Goal: Transaction & Acquisition: Purchase product/service

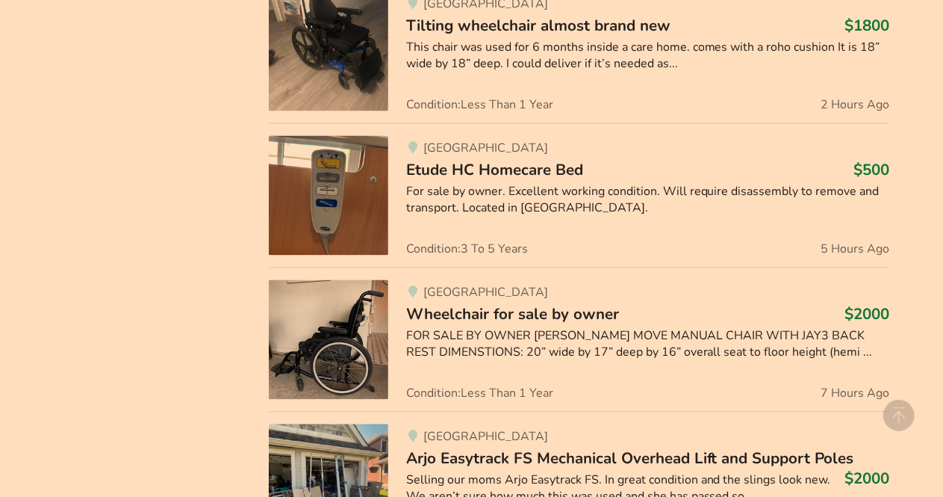
scroll to position [1483, 0]
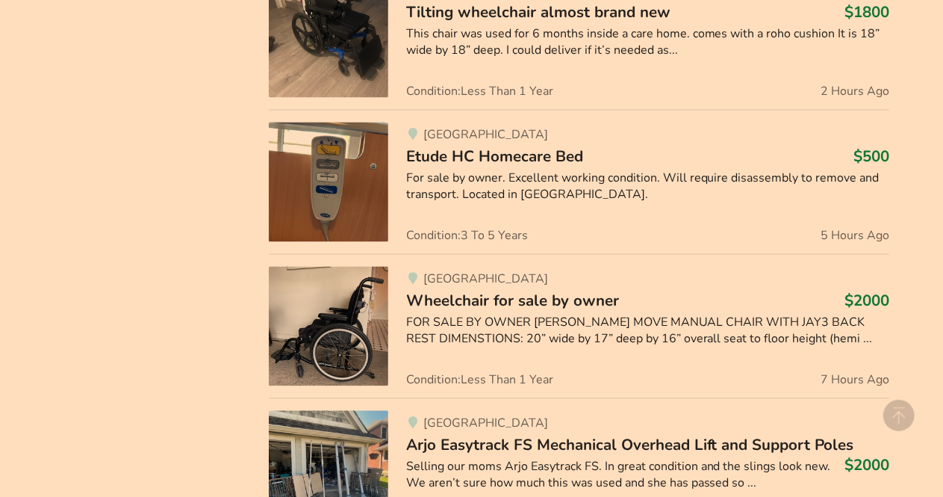
click at [881, 385] on link "Vancouver Wheelchair for sale by owner $2000 FOR SALE BY OWNER [PERSON_NAME] MO…" at bounding box center [579, 325] width 621 height 144
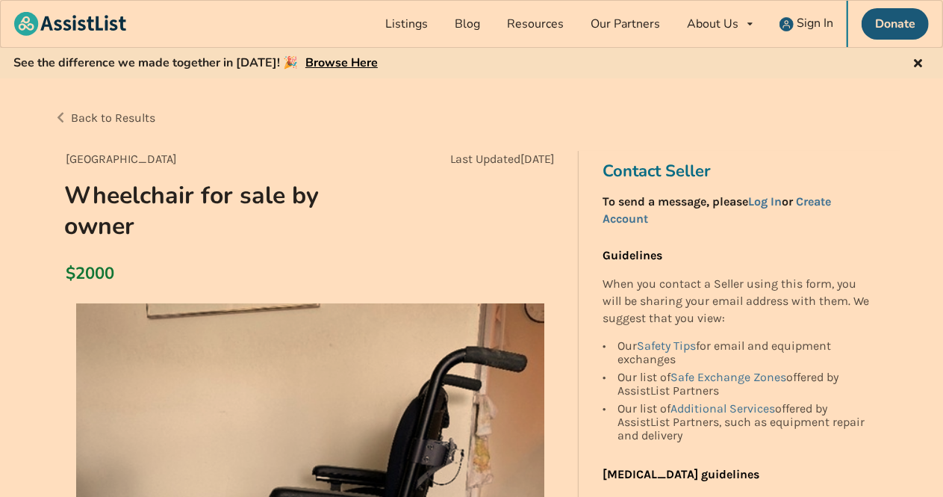
scroll to position [1483, 0]
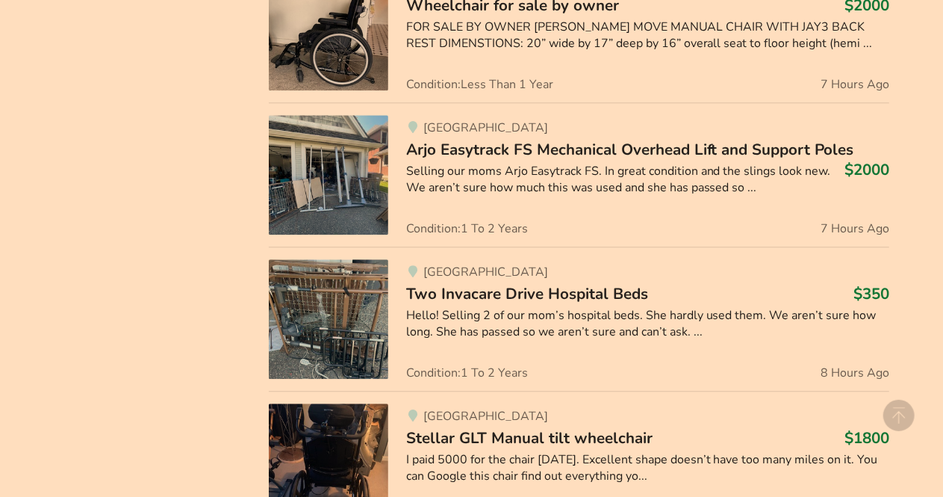
click at [907, 411] on circle at bounding box center [898, 415] width 31 height 31
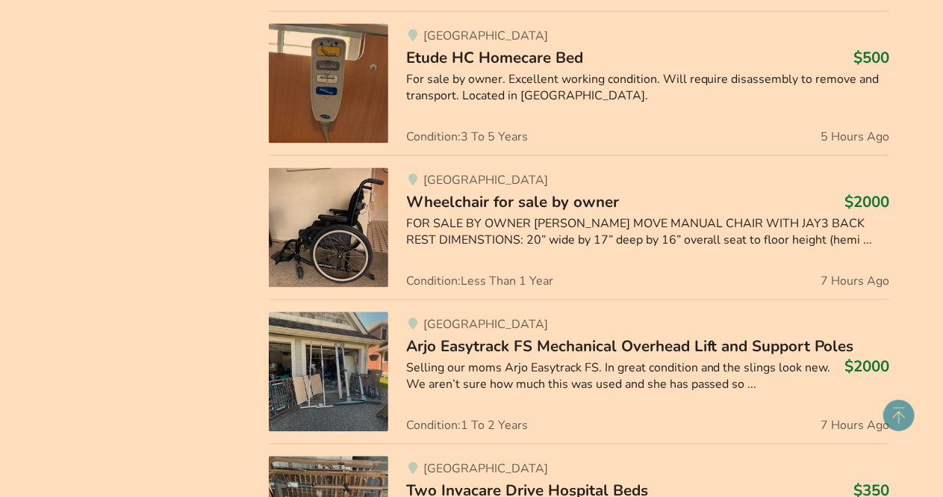
scroll to position [1579, 0]
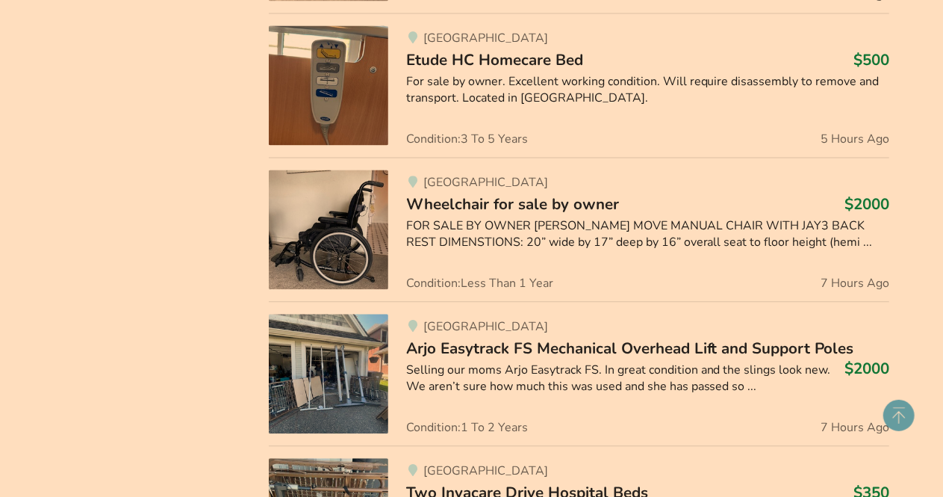
click at [106, 330] on div "Categories Bathroom Safety Bedroom Equipment Daily Living Aids Mobility Pediatr…" at bounding box center [149, 373] width 215 height 3064
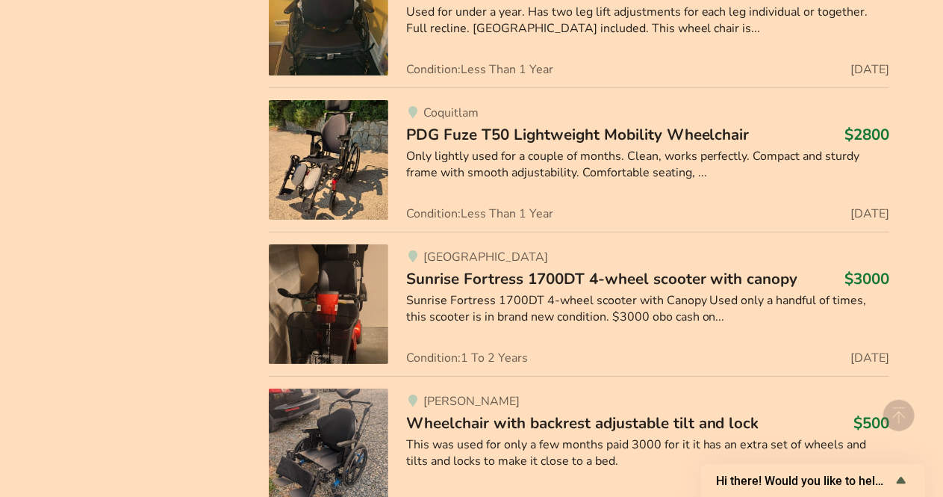
scroll to position [2824, 0]
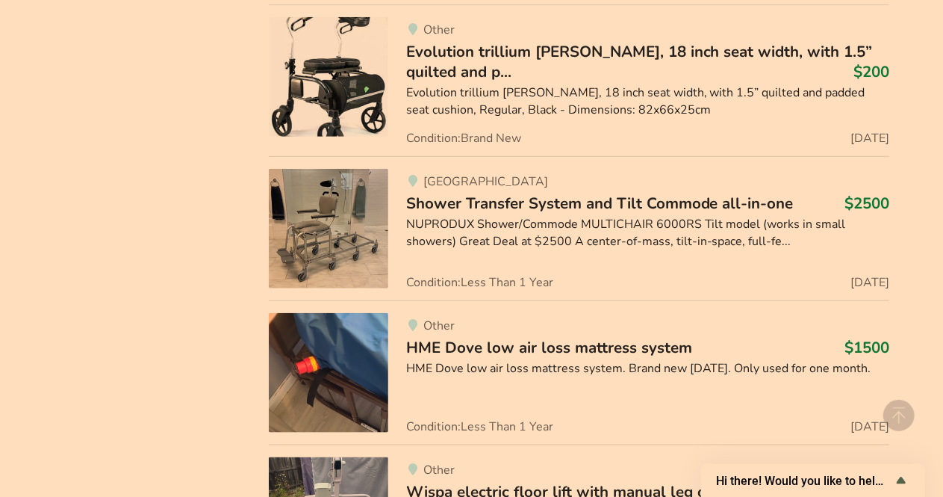
scroll to position [3462, 0]
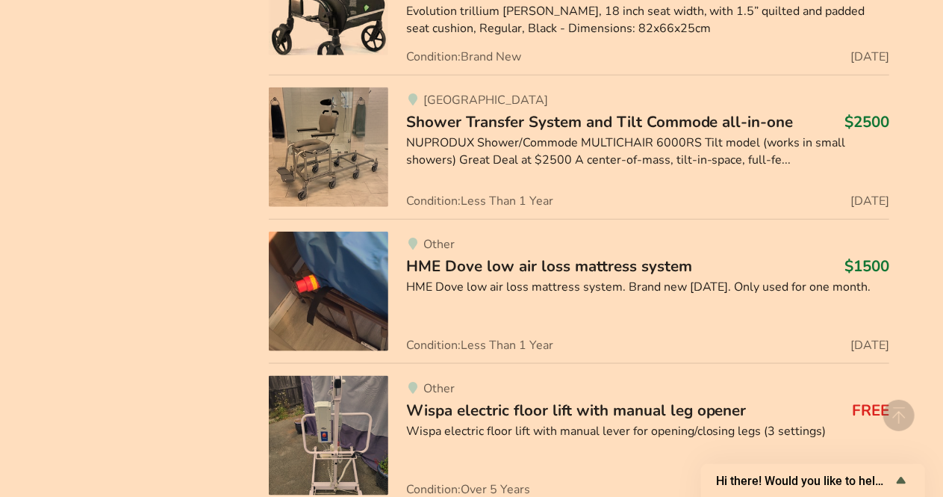
scroll to position [3547, 0]
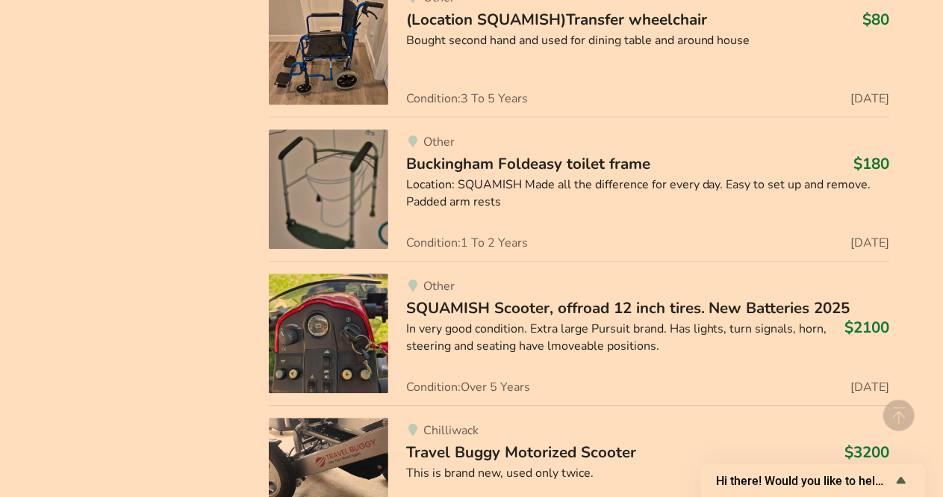
scroll to position [4675, 0]
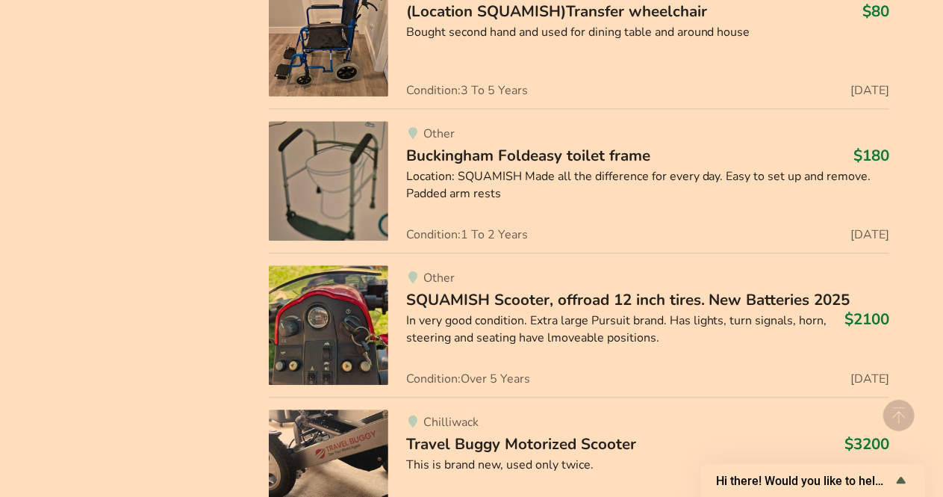
click at [782, 289] on span "SQUAMISH Scooter, offroad 12 inch tires. New Batteries 2025" at bounding box center [628, 299] width 444 height 21
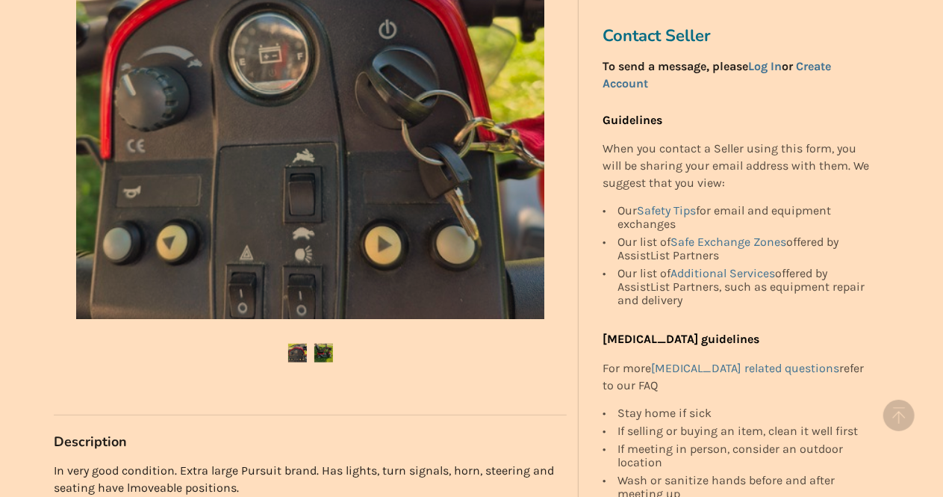
scroll to position [486, 0]
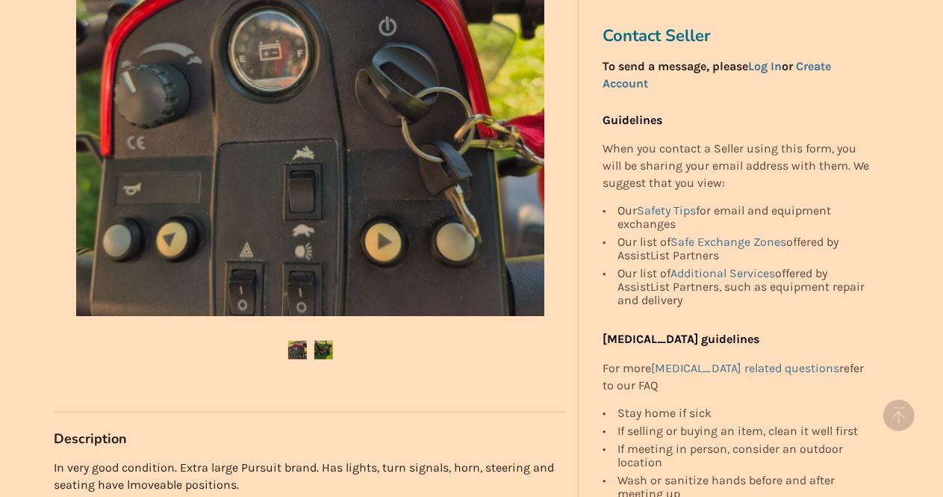
click at [104, 341] on ul at bounding box center [310, 351] width 513 height 20
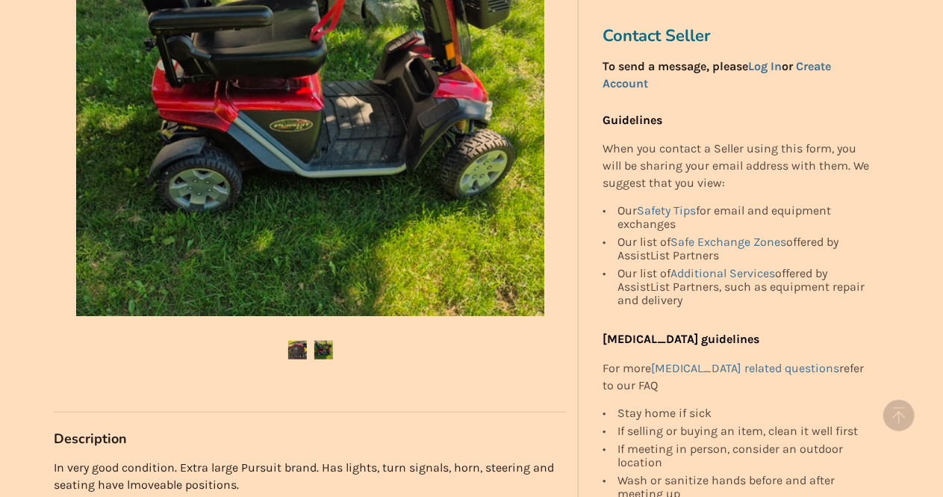
click at [288, 351] on img at bounding box center [297, 350] width 19 height 19
click at [329, 352] on img at bounding box center [323, 350] width 19 height 19
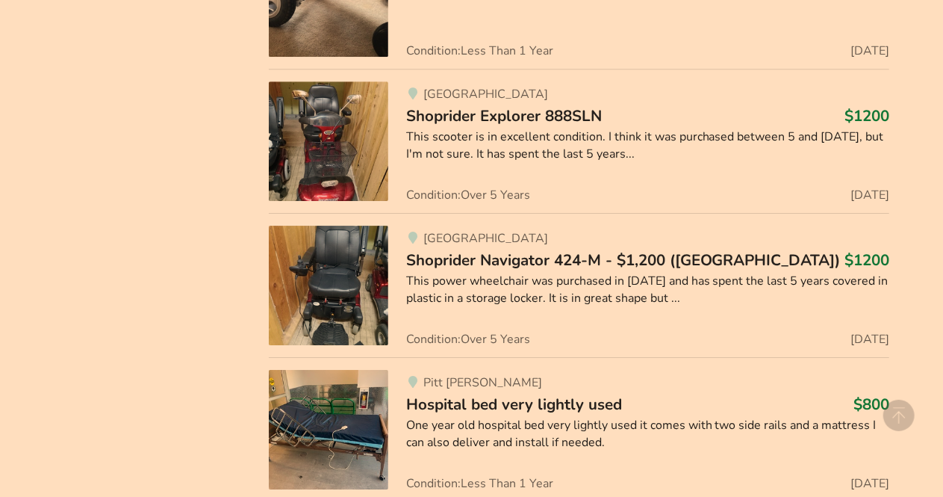
scroll to position [5156, 0]
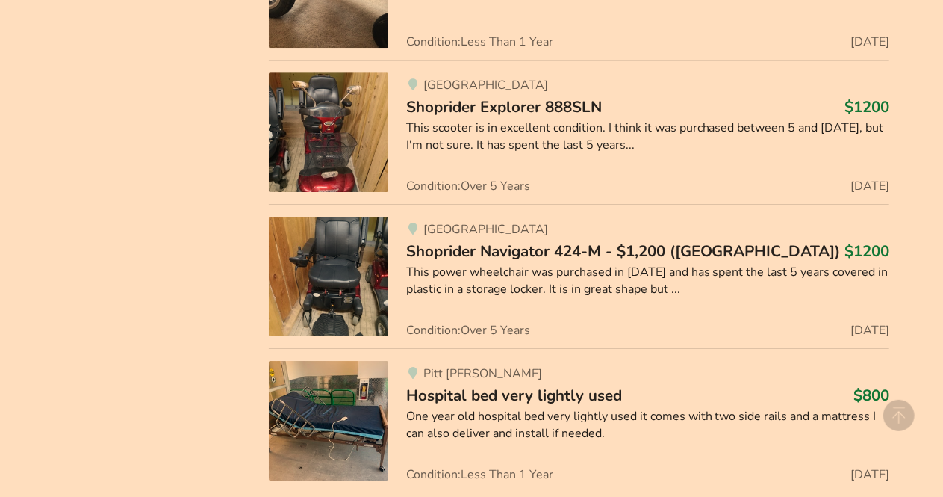
click at [841, 424] on div "[GEOGRAPHIC_DATA][PERSON_NAME] bed very lightly used $800 One year old hospital…" at bounding box center [638, 420] width 501 height 119
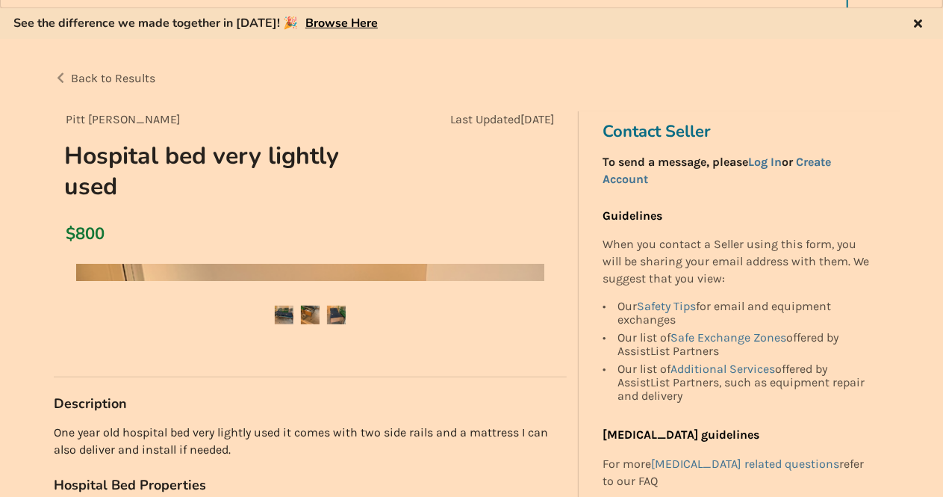
scroll to position [50, 0]
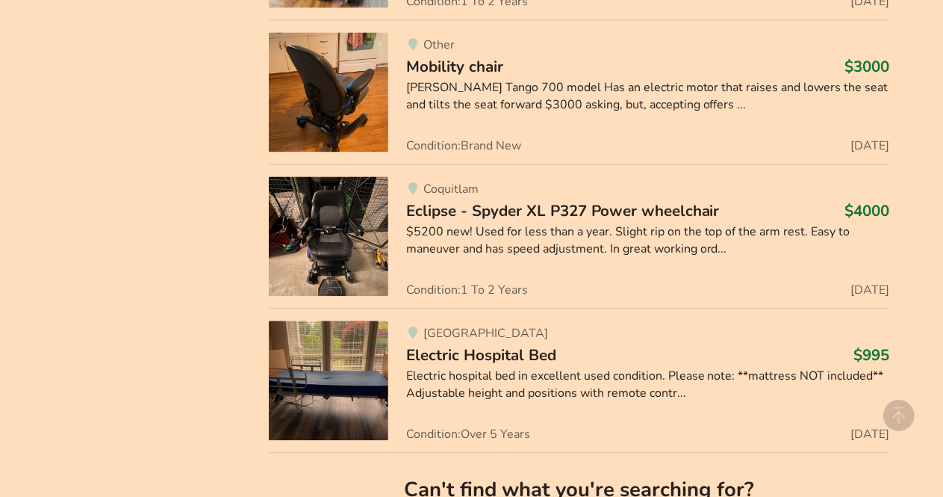
scroll to position [7216, 0]
